Goal: Check status: Check status

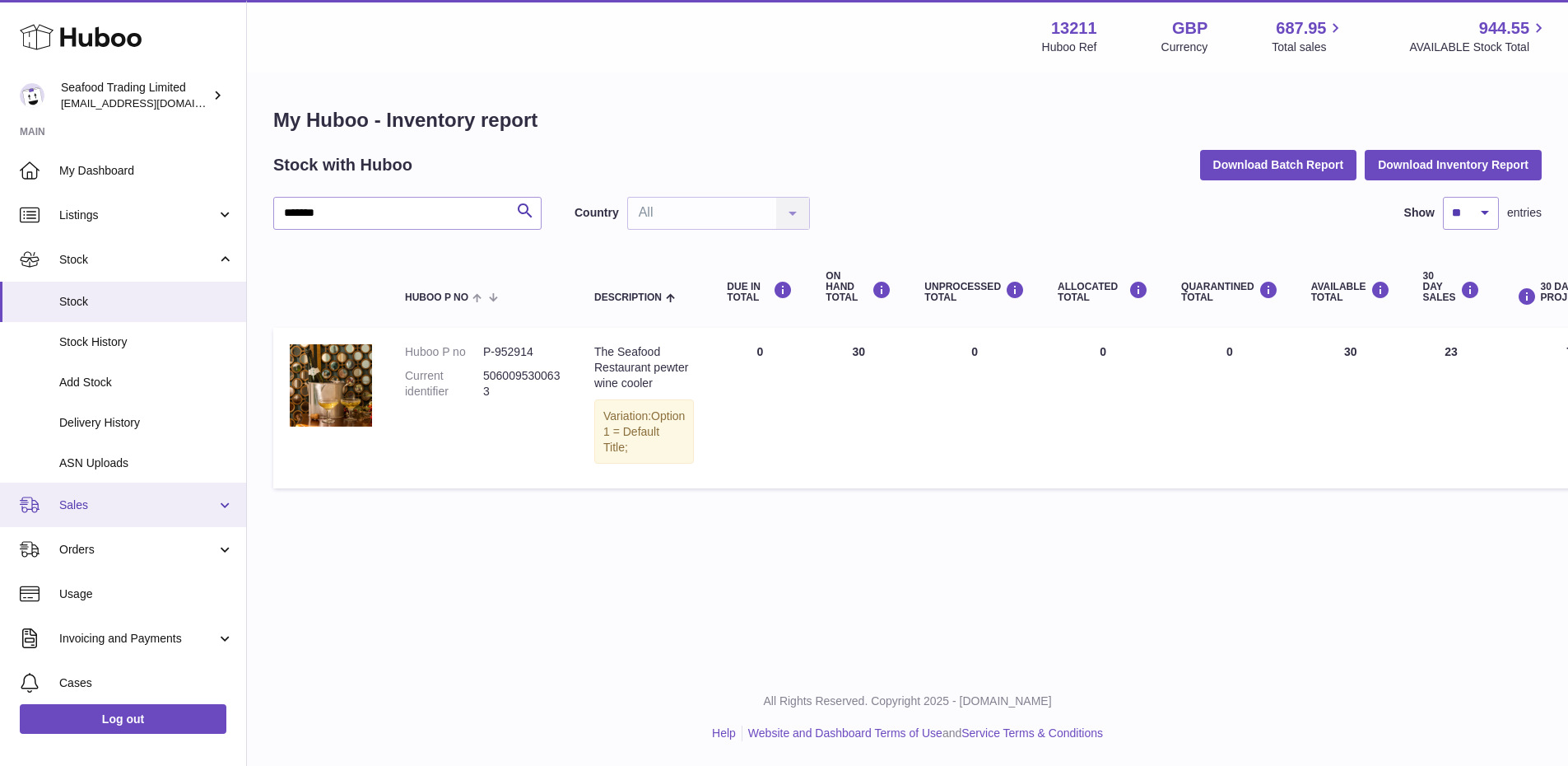
click at [128, 510] on span "Sales" at bounding box center [138, 506] width 158 height 16
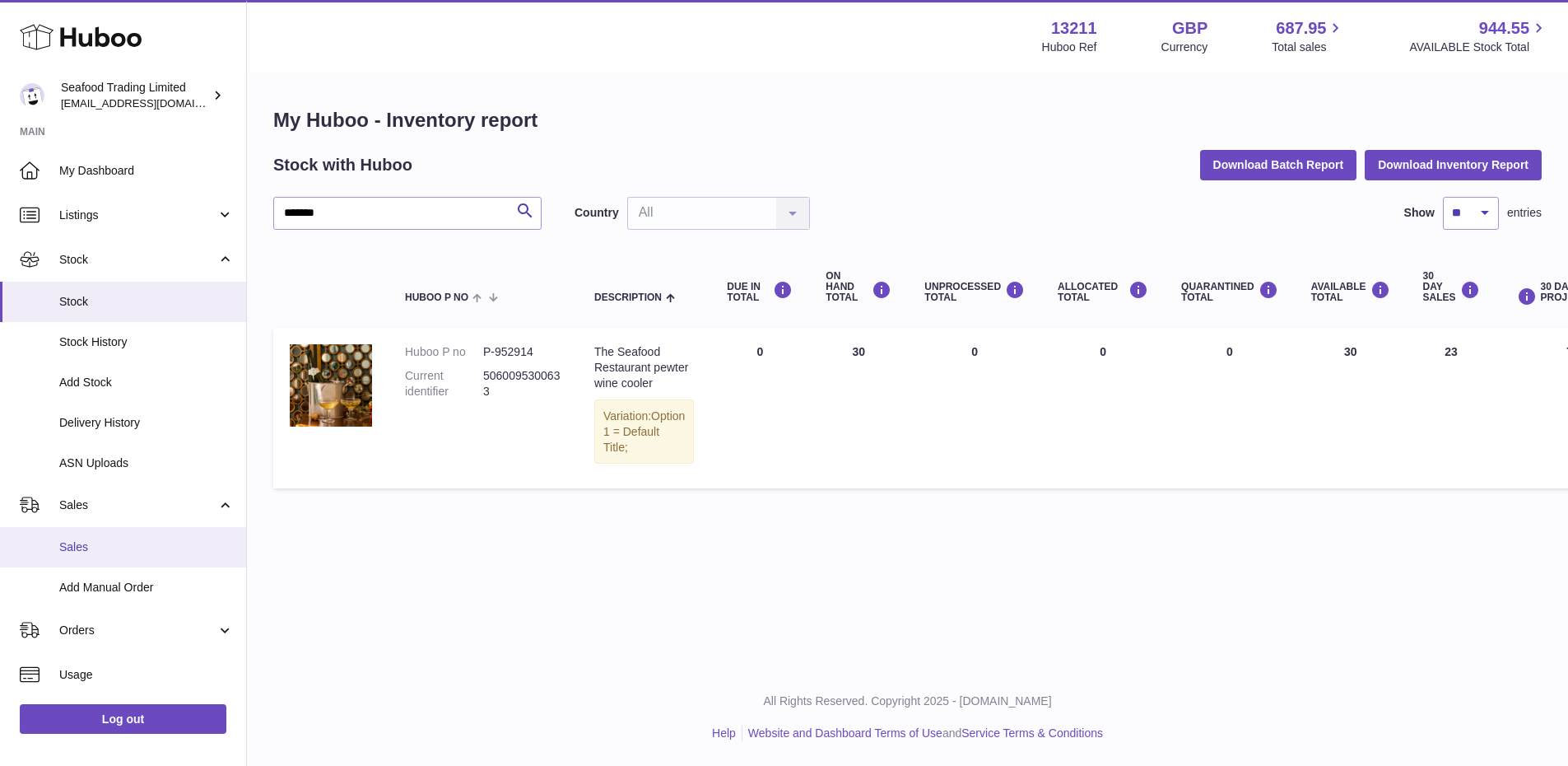
click at [95, 547] on span "Sales" at bounding box center [146, 547] width 174 height 16
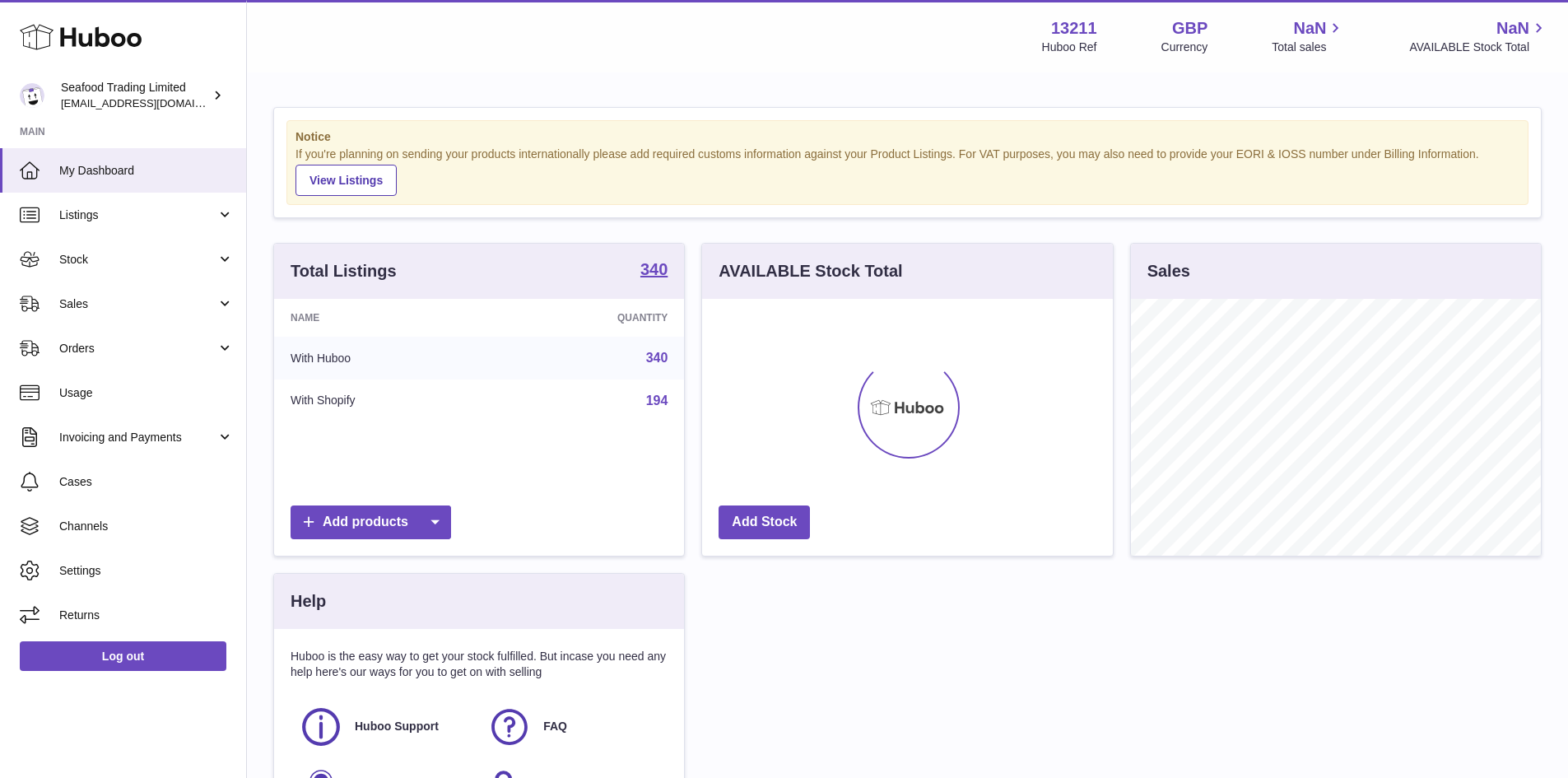
scroll to position [257, 411]
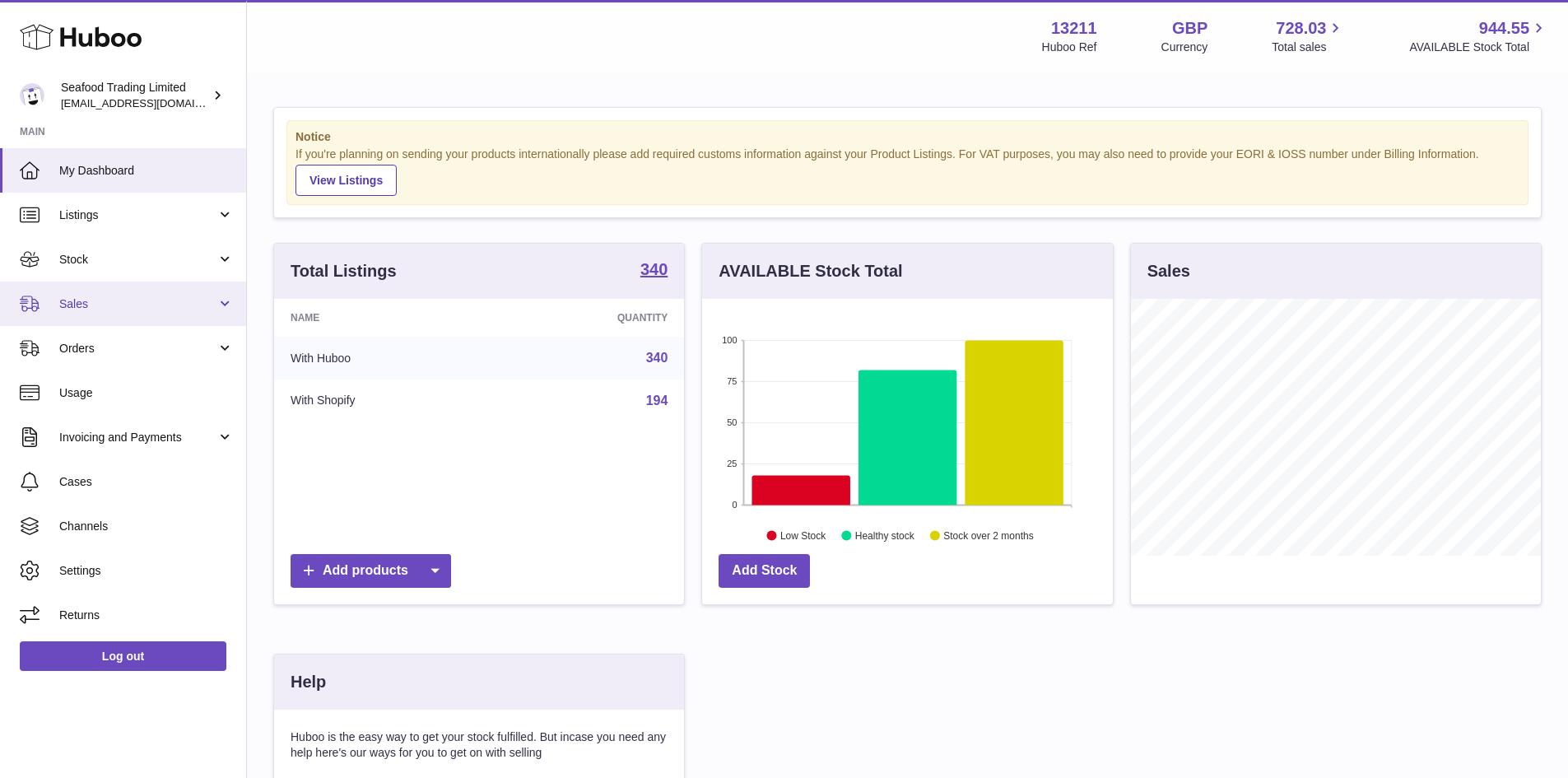
click at [111, 309] on span "Sales" at bounding box center [138, 305] width 158 height 16
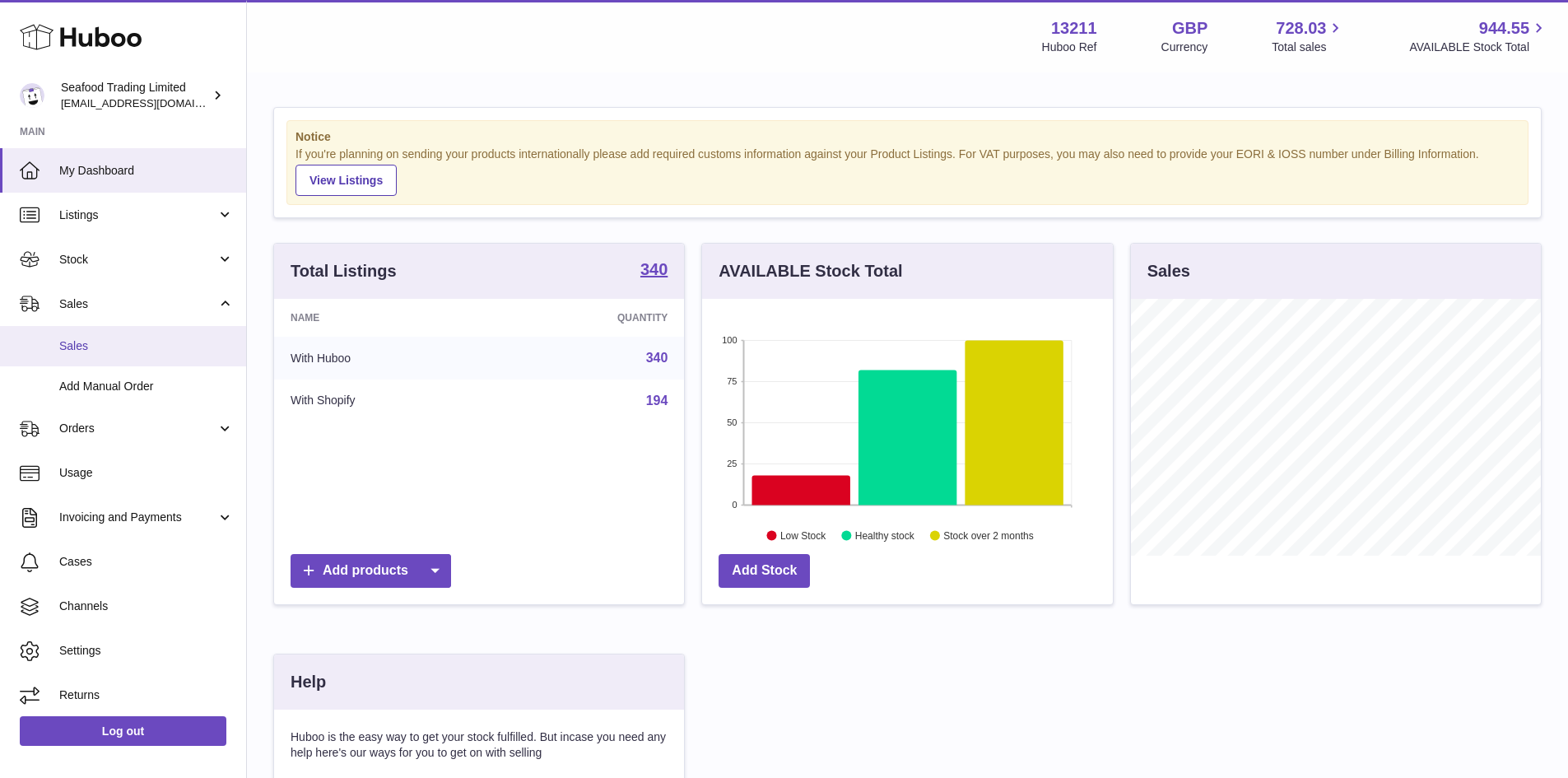
click at [97, 342] on span "Sales" at bounding box center [146, 346] width 174 height 16
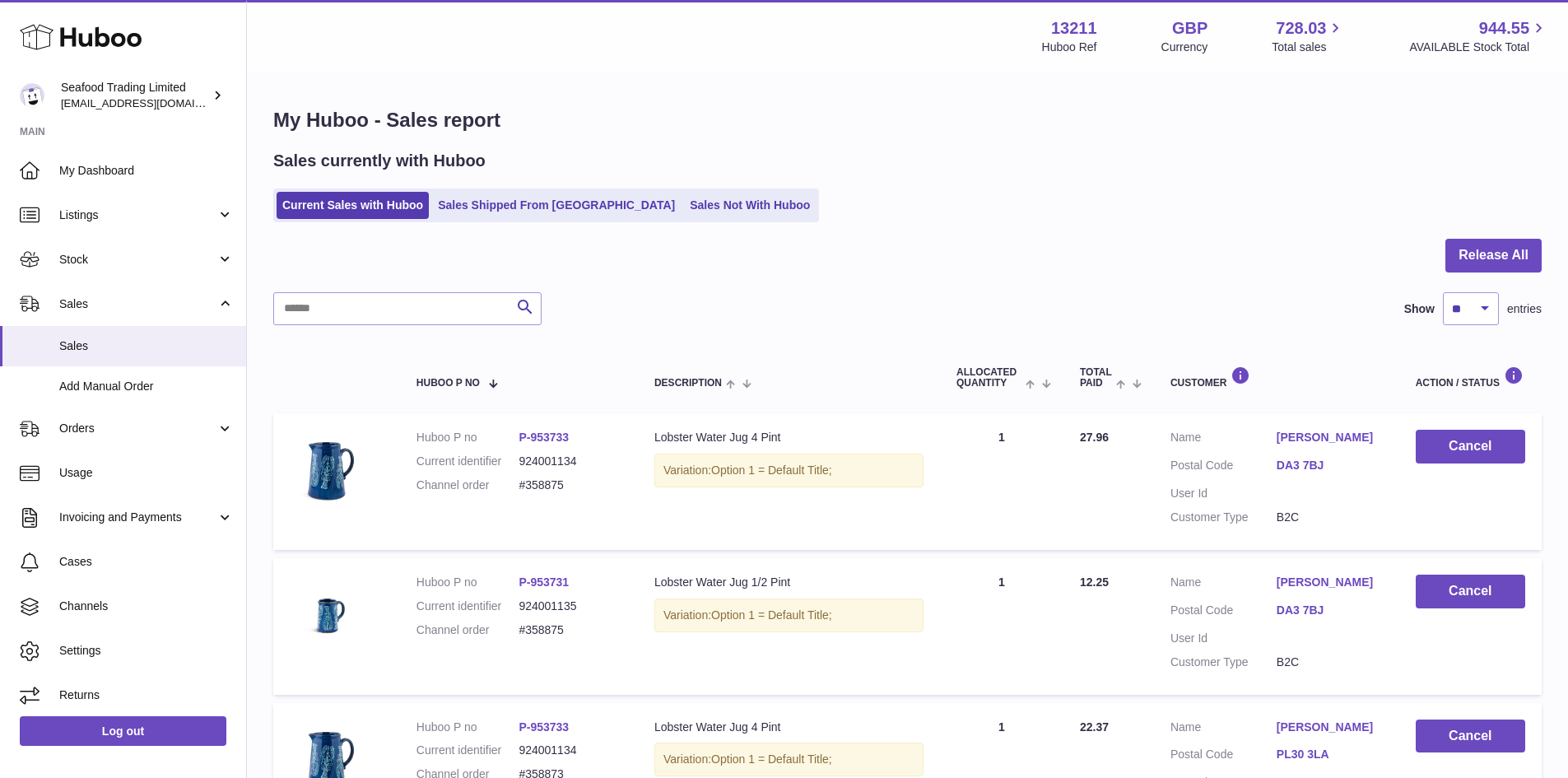
click at [653, 185] on div "Sales currently with Huboo Current Sales with Huboo Sales Shipped From [GEOGRAP…" at bounding box center [907, 186] width 1268 height 73
click at [684, 202] on link "Sales Not With Huboo" at bounding box center [750, 206] width 132 height 28
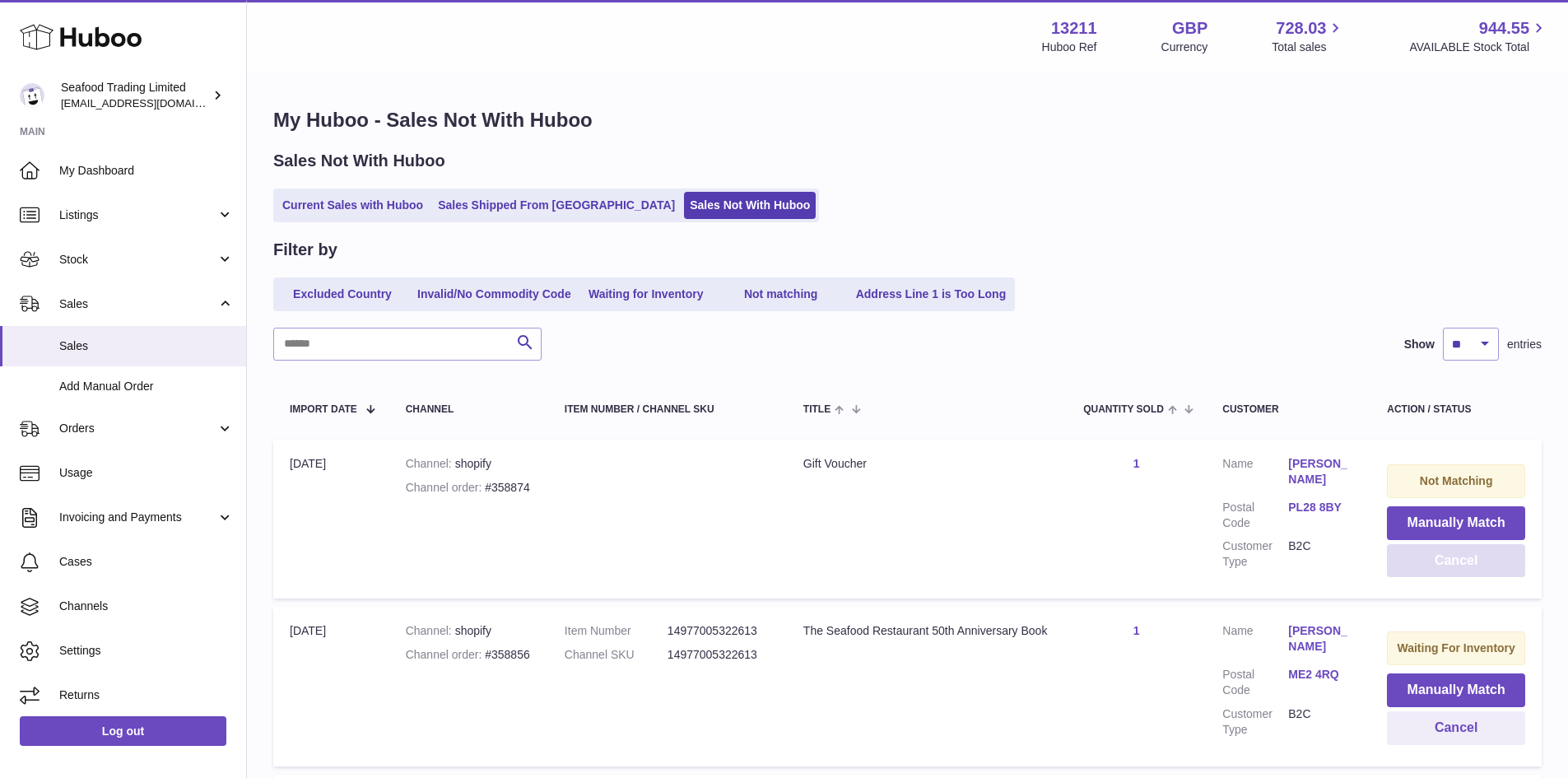
click at [1409, 557] on button "Cancel" at bounding box center [1457, 561] width 138 height 34
